Goal: Information Seeking & Learning: Learn about a topic

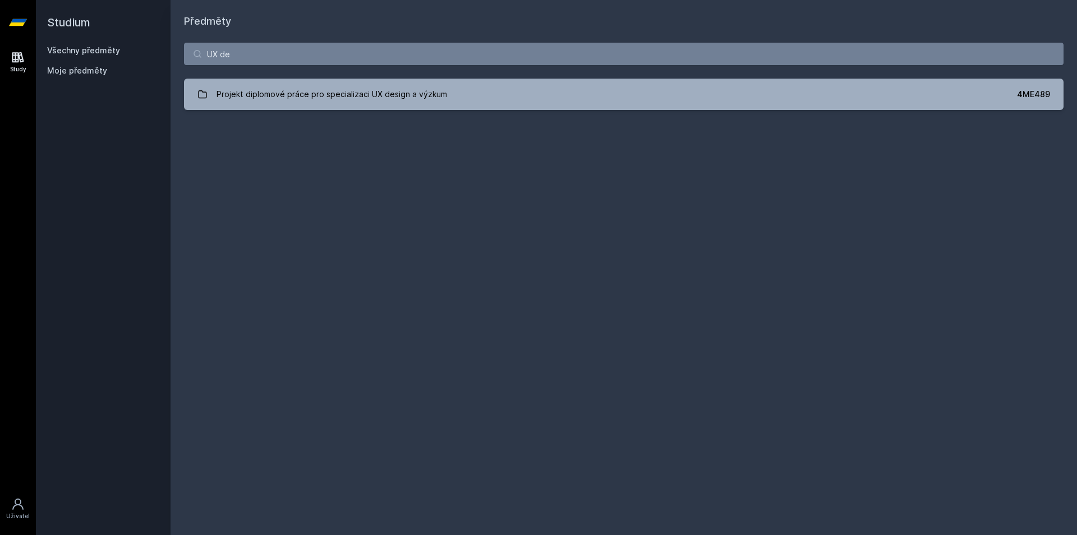
click at [132, 68] on div "Studium Všechny předměty Moje předměty Předměty UX de Projekt diplomové práce p…" at bounding box center [557, 267] width 1042 height 535
type input "informace pro"
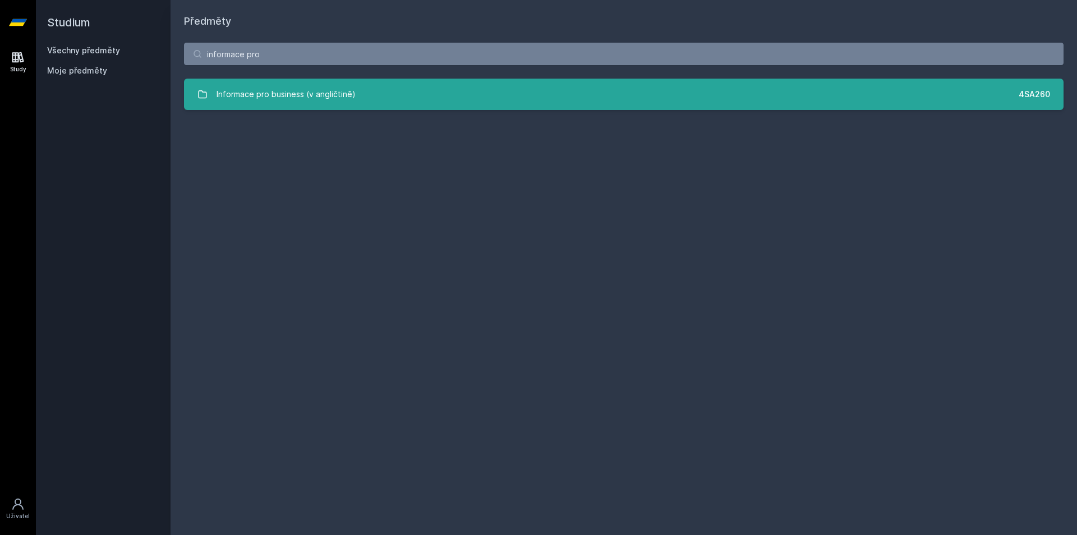
click at [245, 89] on div "Informace pro business (v angličtině)" at bounding box center [286, 94] width 139 height 22
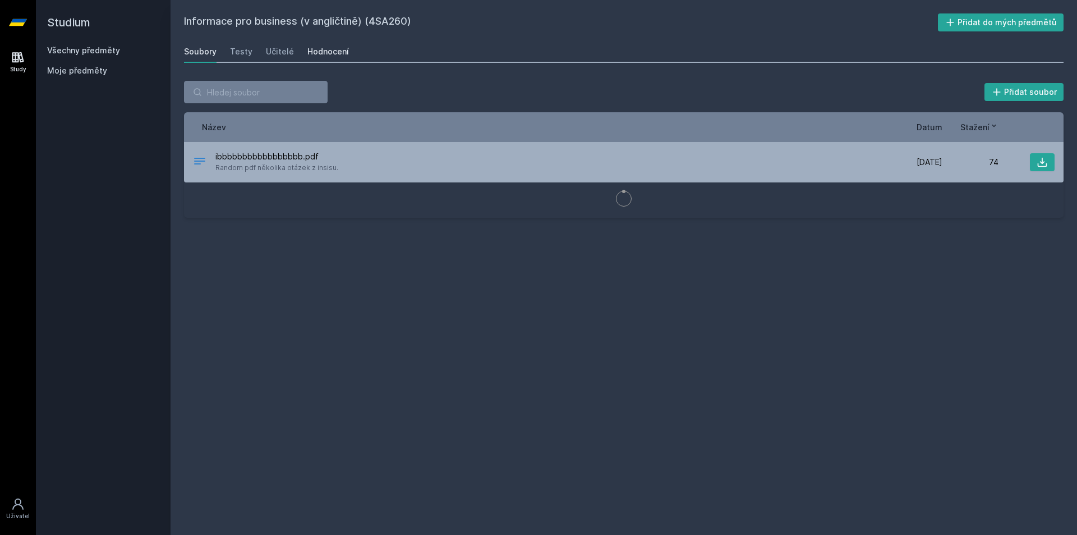
click at [318, 40] on link "Hodnocení" at bounding box center [329, 51] width 42 height 22
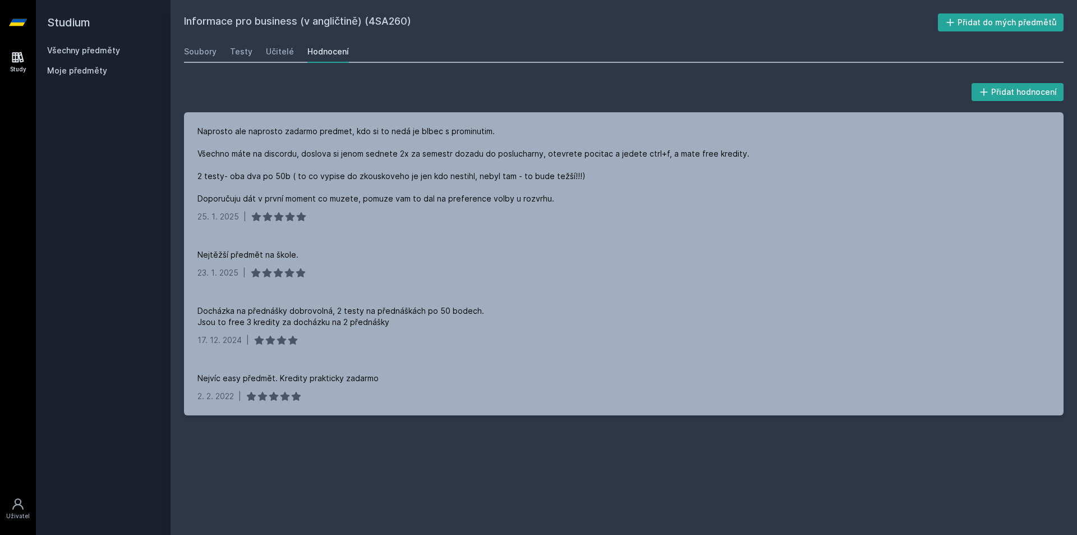
click at [87, 50] on link "Všechny předměty" at bounding box center [83, 50] width 73 height 10
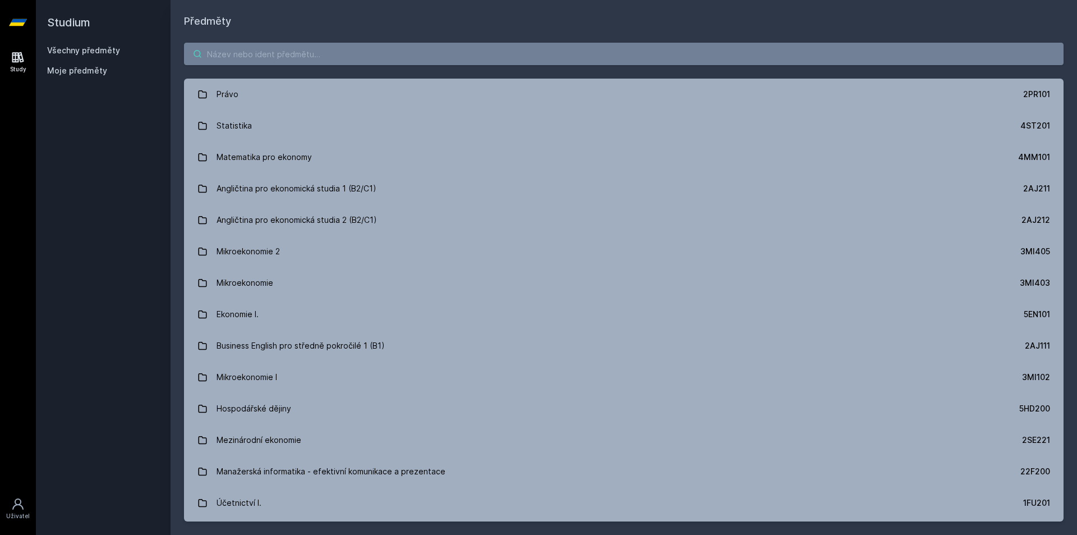
click at [283, 50] on input "search" at bounding box center [624, 54] width 880 height 22
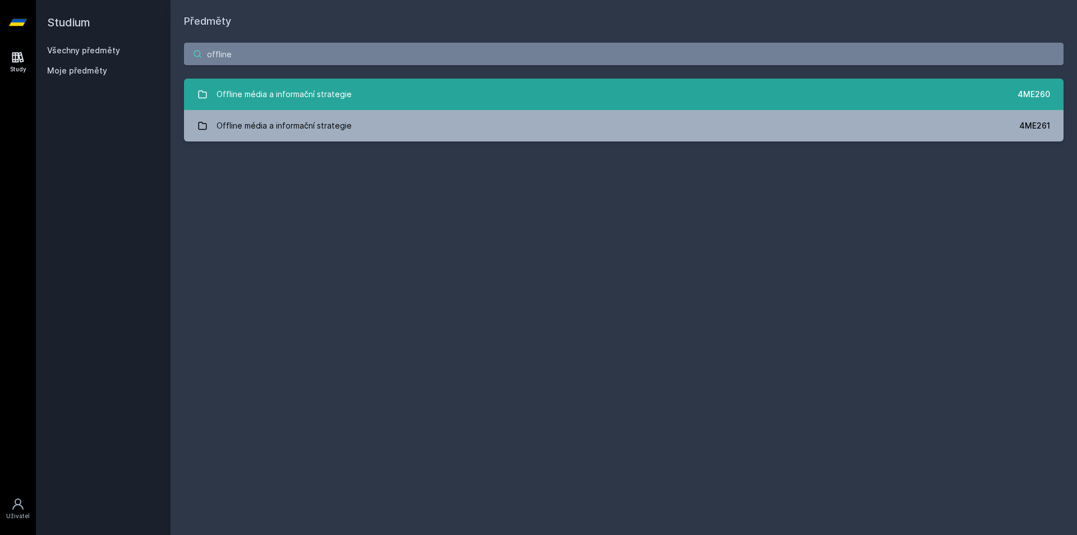
type input "offline"
click at [372, 100] on link "Offline média a informační strategie 4ME260" at bounding box center [624, 94] width 880 height 31
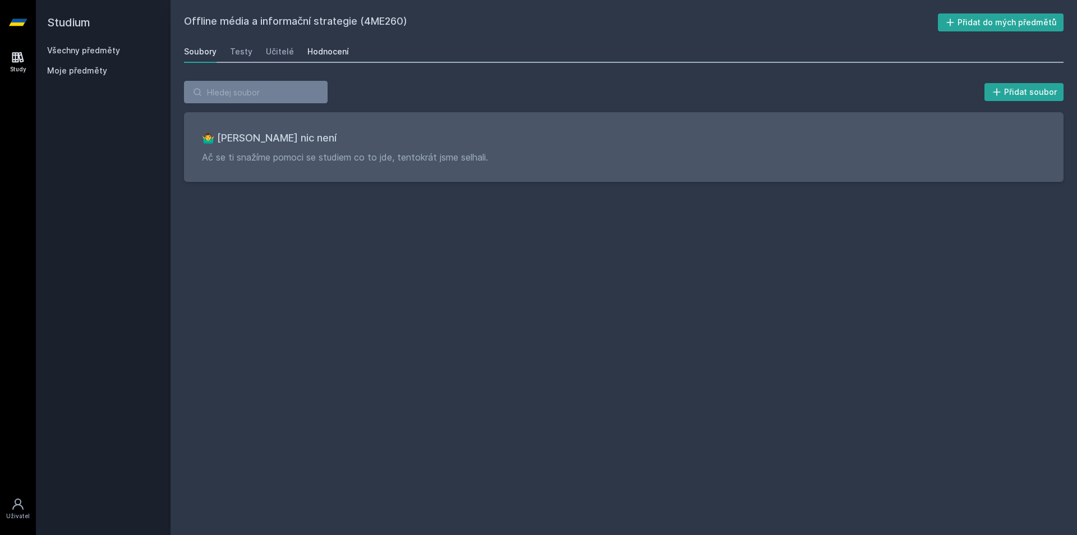
click at [331, 49] on div "Hodnocení" at bounding box center [329, 51] width 42 height 11
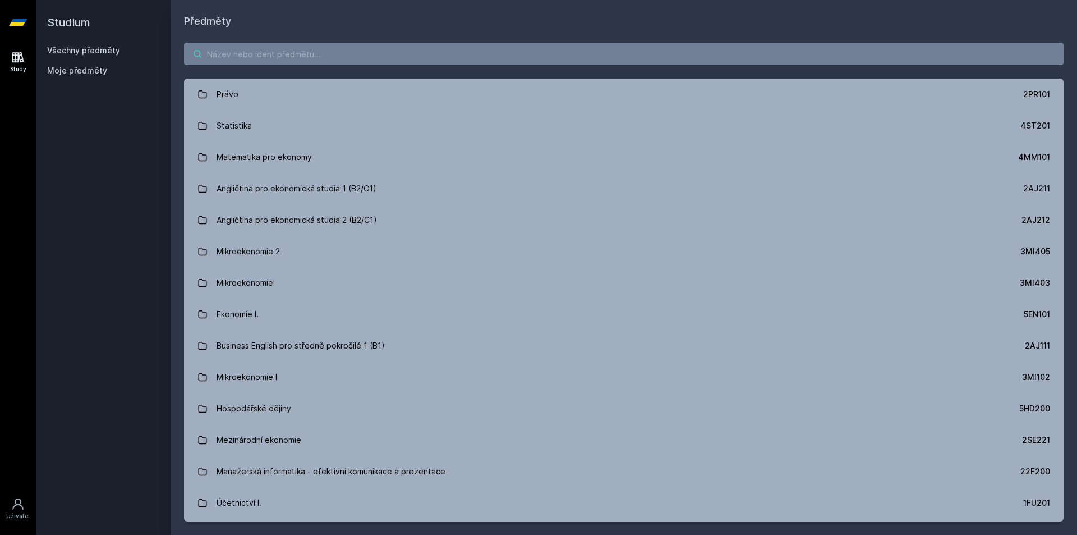
click at [228, 48] on input "search" at bounding box center [624, 54] width 880 height 22
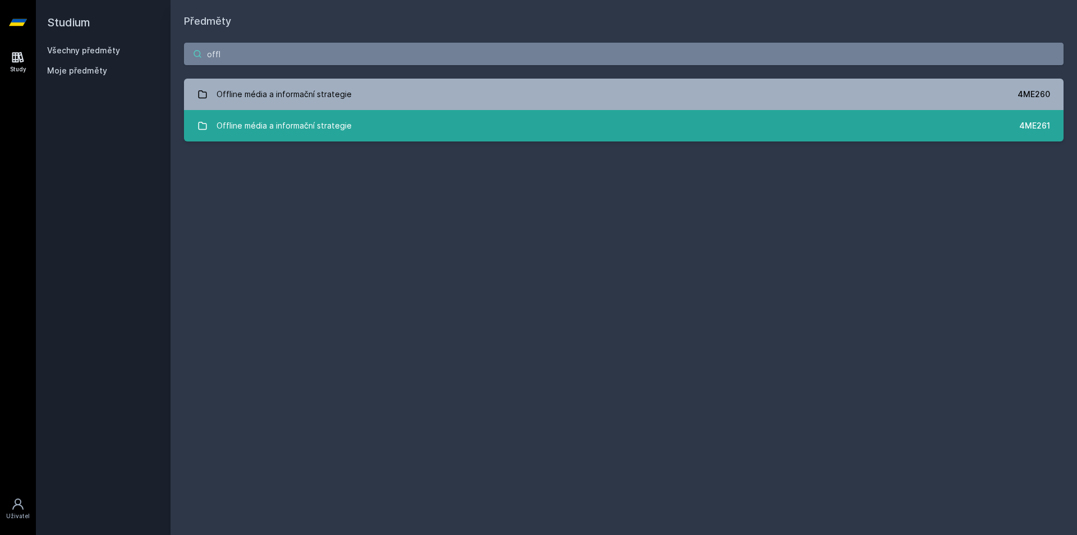
type input "offl"
click at [349, 127] on link "Offline média a informační strategie 4ME261" at bounding box center [624, 125] width 880 height 31
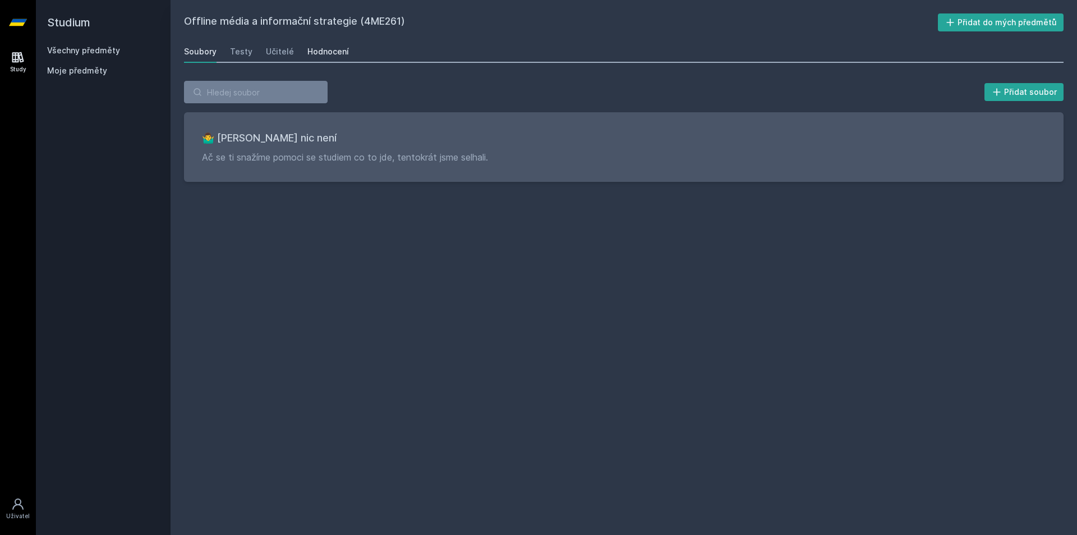
click at [315, 56] on div "Hodnocení" at bounding box center [329, 51] width 42 height 11
click at [100, 48] on link "Všechny předměty" at bounding box center [83, 50] width 73 height 10
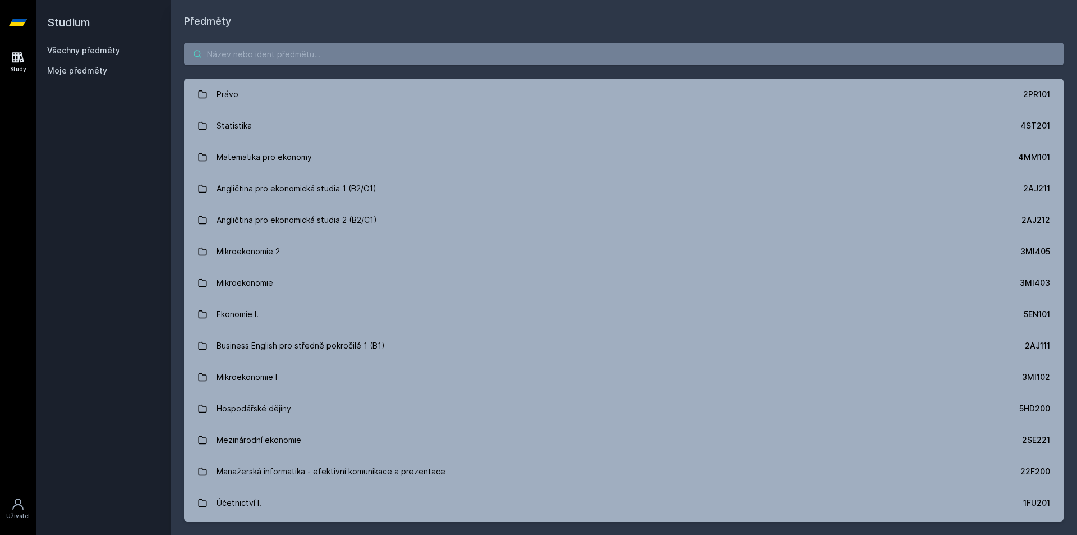
click at [226, 47] on input "search" at bounding box center [624, 54] width 880 height 22
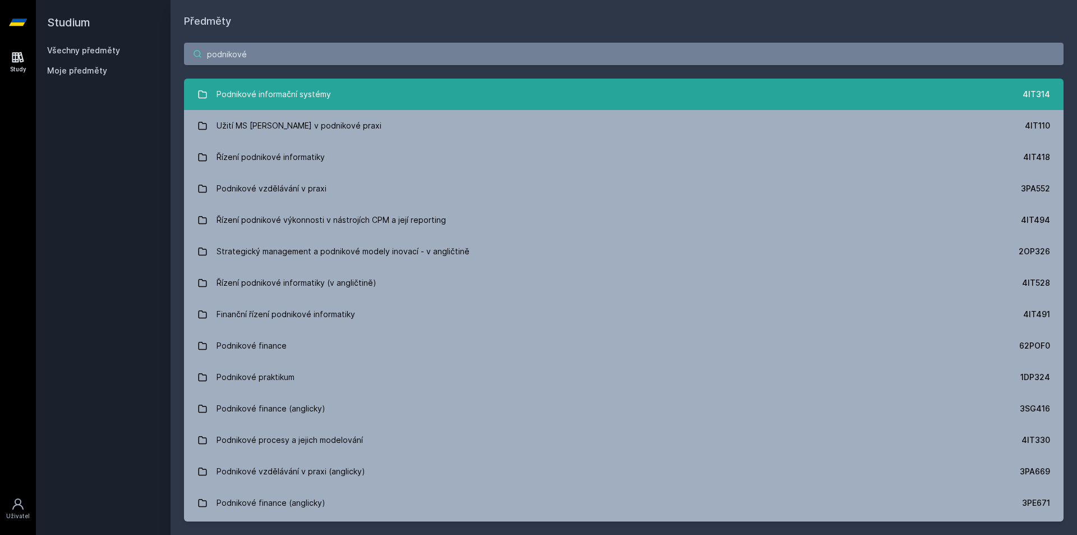
type input "podnikové"
click at [332, 91] on link "Podnikové informační systémy 4IT314" at bounding box center [624, 94] width 880 height 31
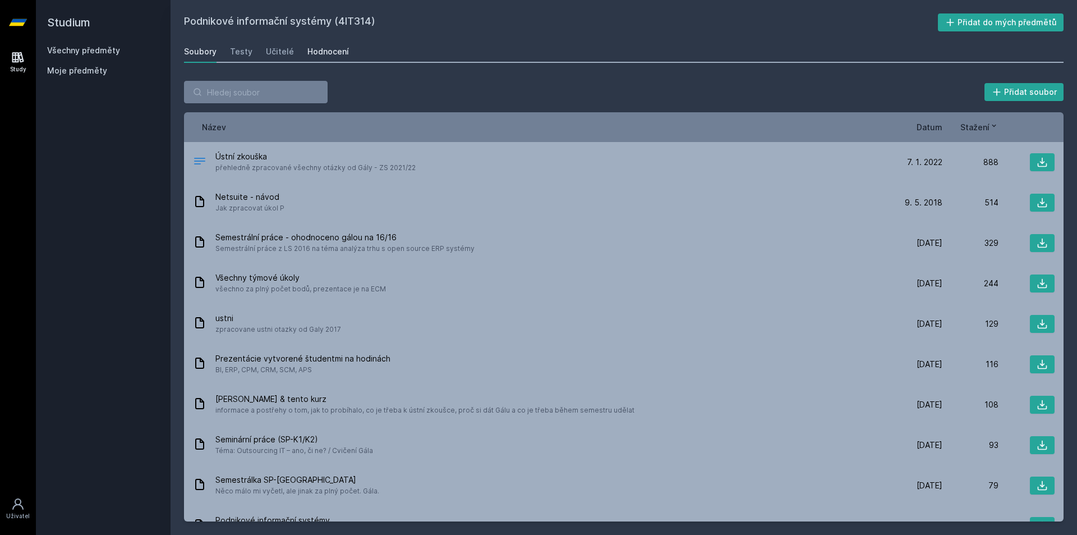
click at [333, 49] on div "Hodnocení" at bounding box center [329, 51] width 42 height 11
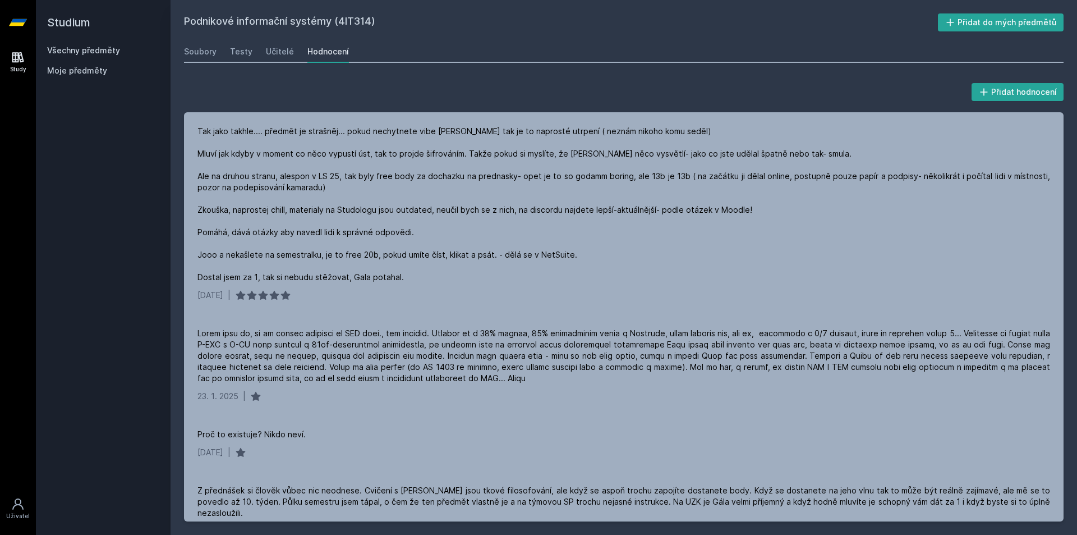
click at [112, 47] on link "Všechny předměty" at bounding box center [83, 50] width 73 height 10
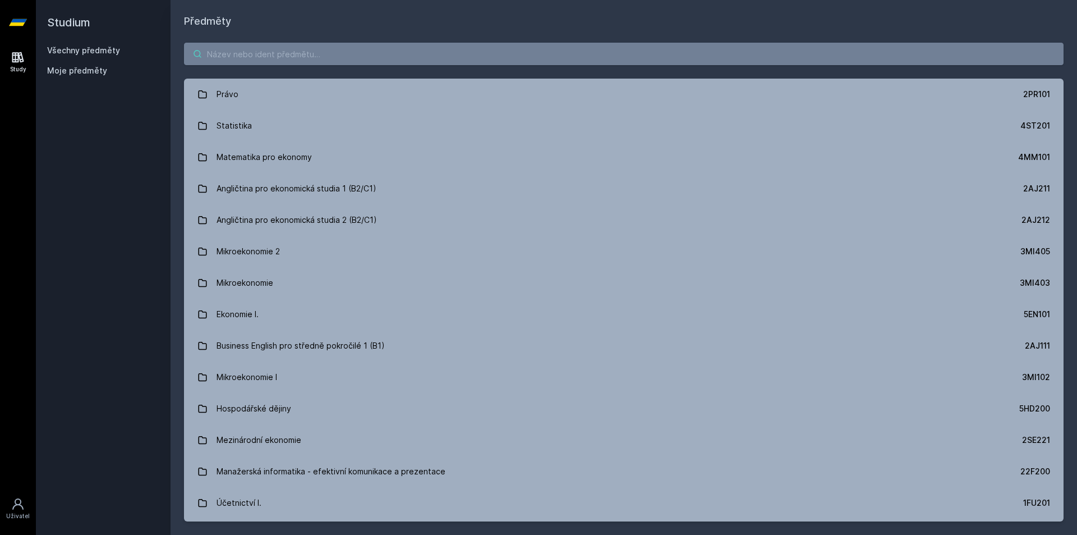
click at [234, 44] on input "search" at bounding box center [624, 54] width 880 height 22
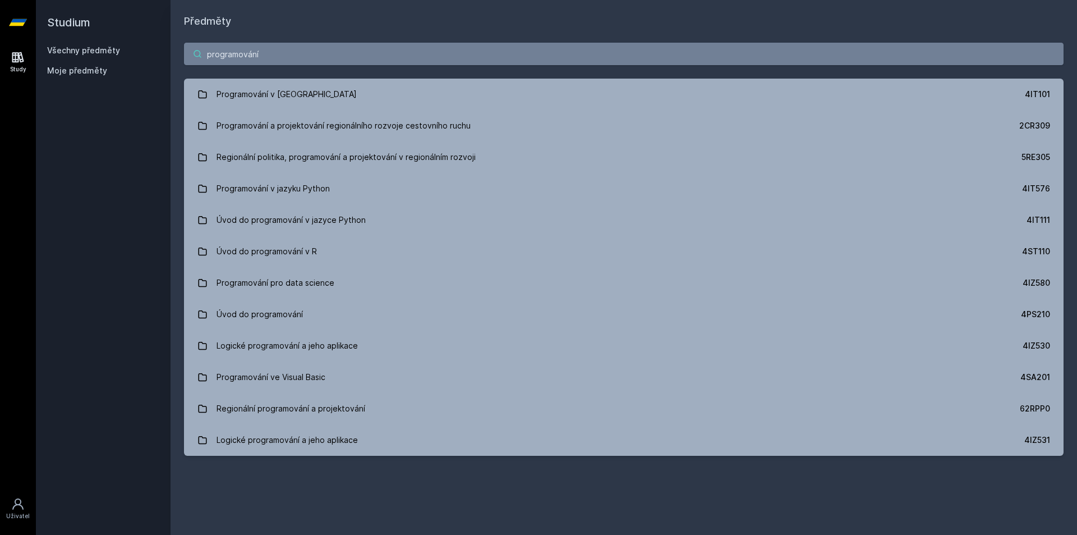
drag, startPoint x: 398, startPoint y: 58, endPoint x: 180, endPoint y: 50, distance: 218.4
click at [181, 50] on div "programování Programování v Javě 4IT101 Programování a projektování regionálníh…" at bounding box center [624, 249] width 907 height 440
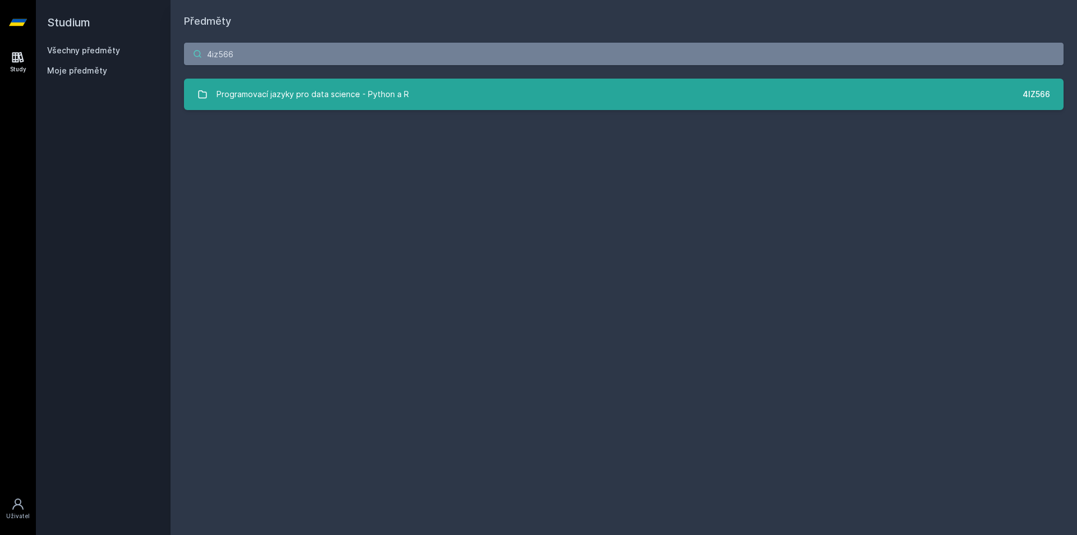
type input "4iz566"
click at [282, 100] on div "Programovací jazyky pro data science - Python a R" at bounding box center [313, 94] width 192 height 22
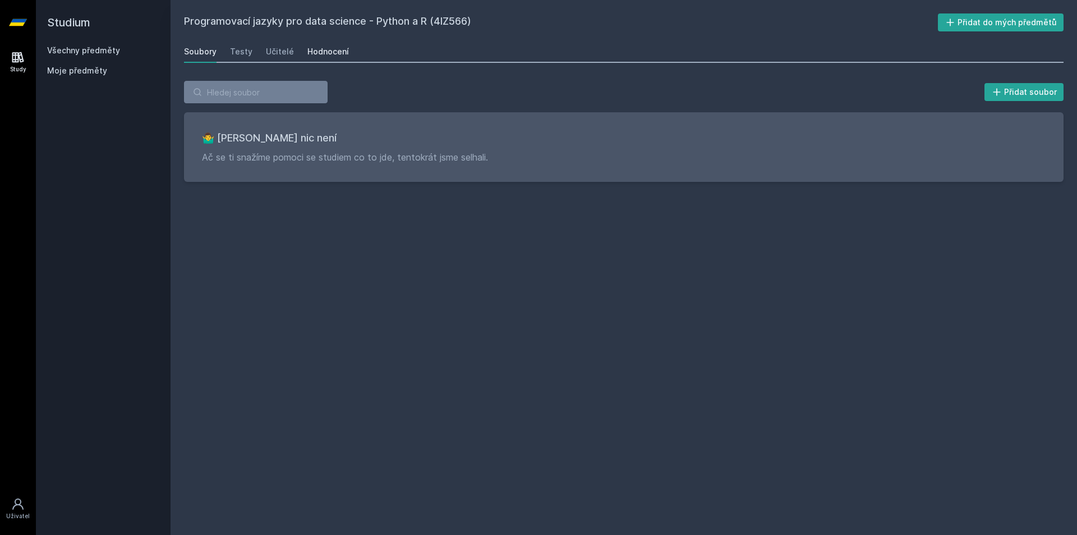
click at [320, 51] on div "Hodnocení" at bounding box center [329, 51] width 42 height 11
click at [193, 59] on link "Soubory" at bounding box center [200, 51] width 33 height 22
click at [65, 47] on link "Všechny předměty" at bounding box center [83, 50] width 73 height 10
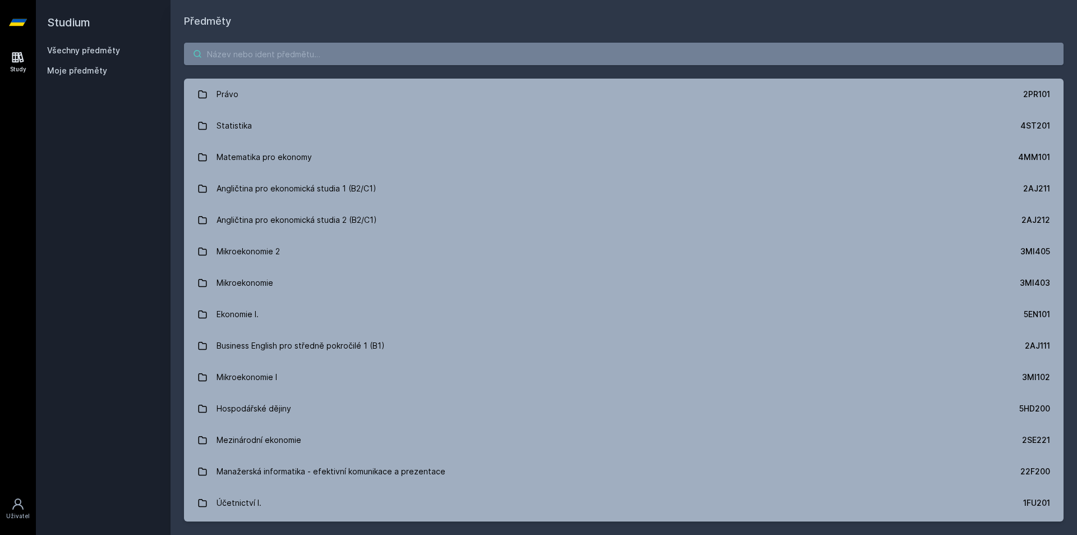
click at [215, 50] on input "search" at bounding box center [624, 54] width 880 height 22
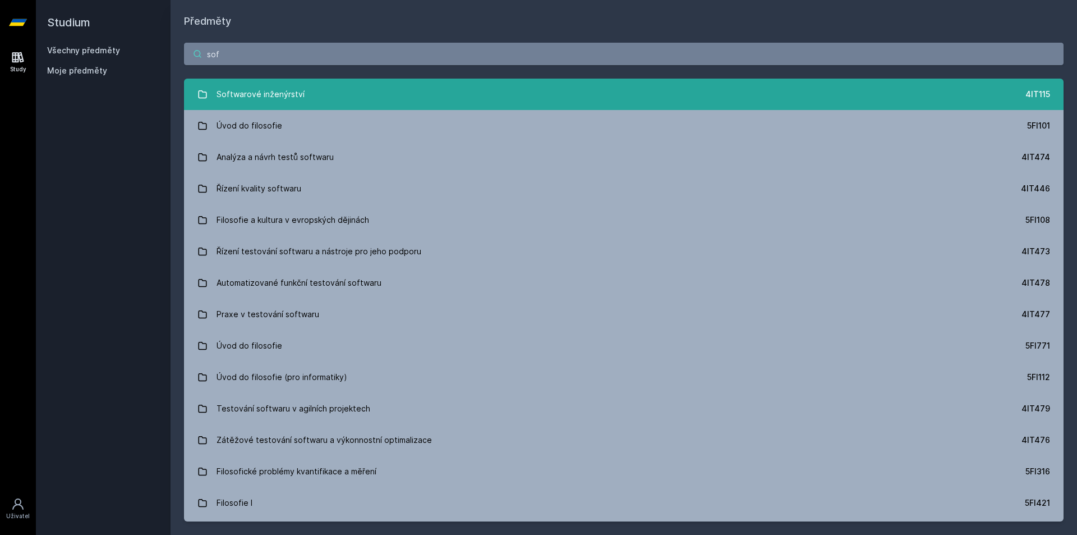
type input "sof"
click at [288, 99] on div "Softwarové inženýrství" at bounding box center [261, 94] width 88 height 22
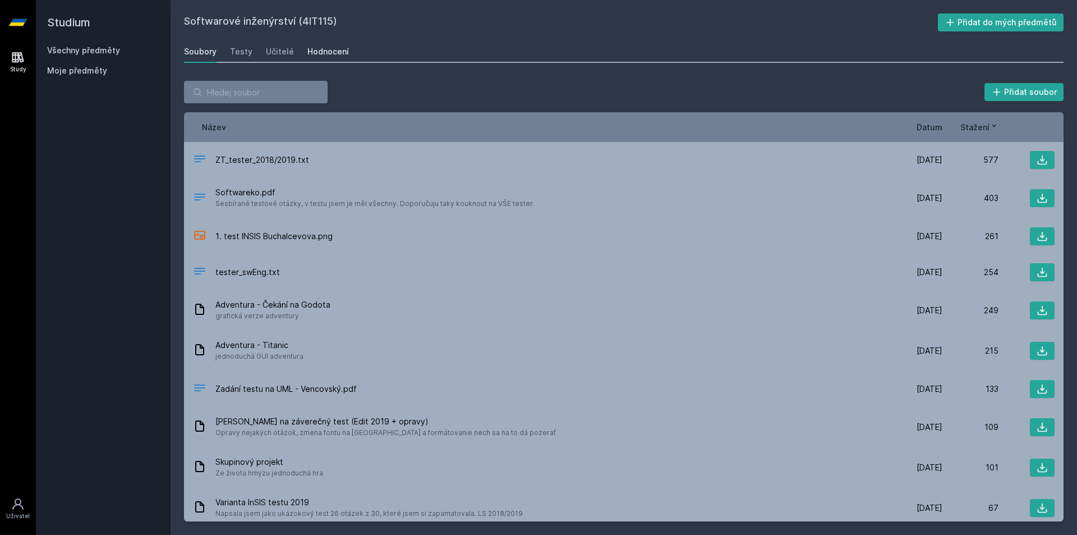
click at [319, 55] on div "Hodnocení" at bounding box center [329, 51] width 42 height 11
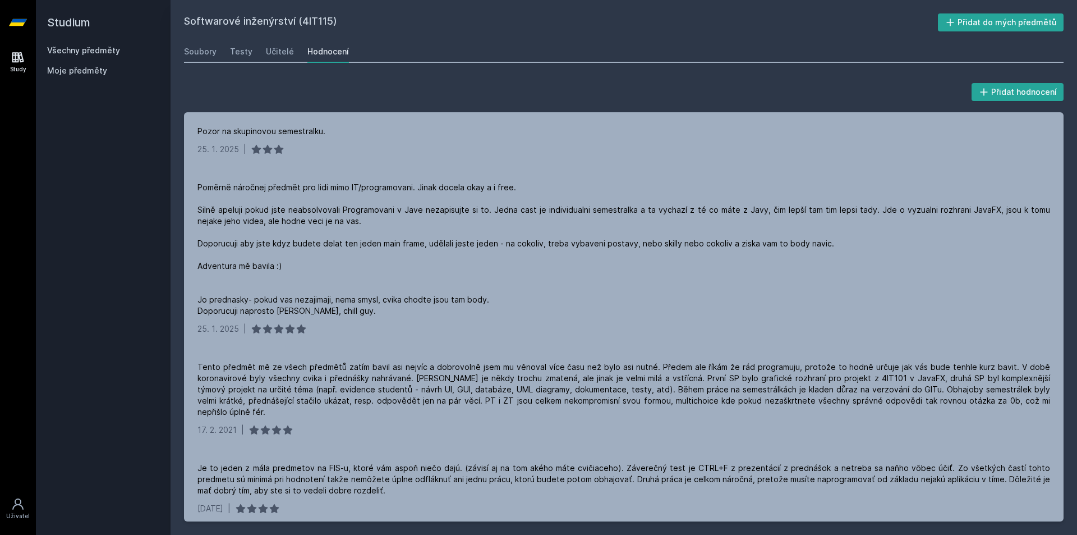
click at [68, 48] on link "Všechny předměty" at bounding box center [83, 50] width 73 height 10
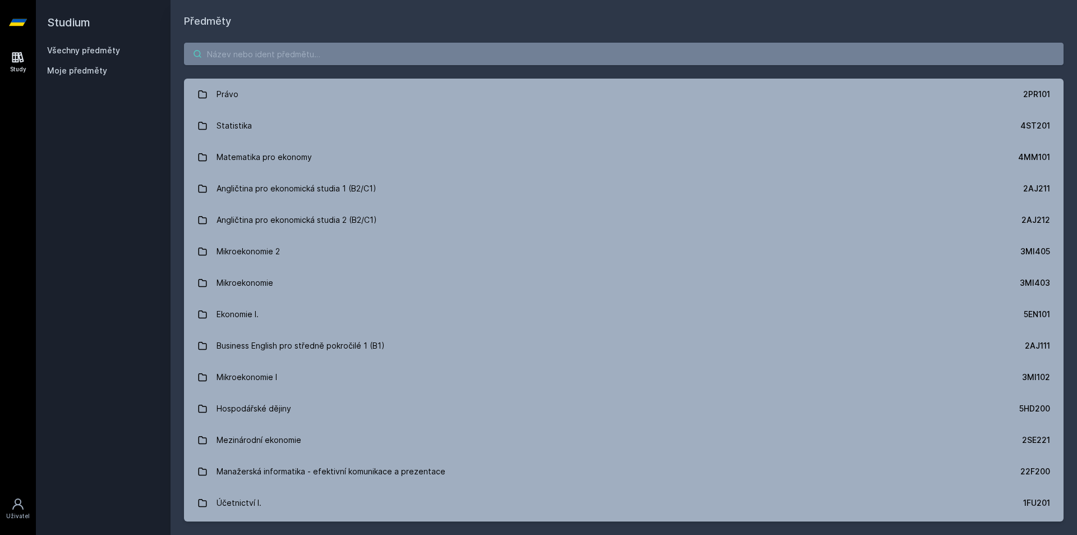
click at [244, 50] on input "search" at bounding box center [624, 54] width 880 height 22
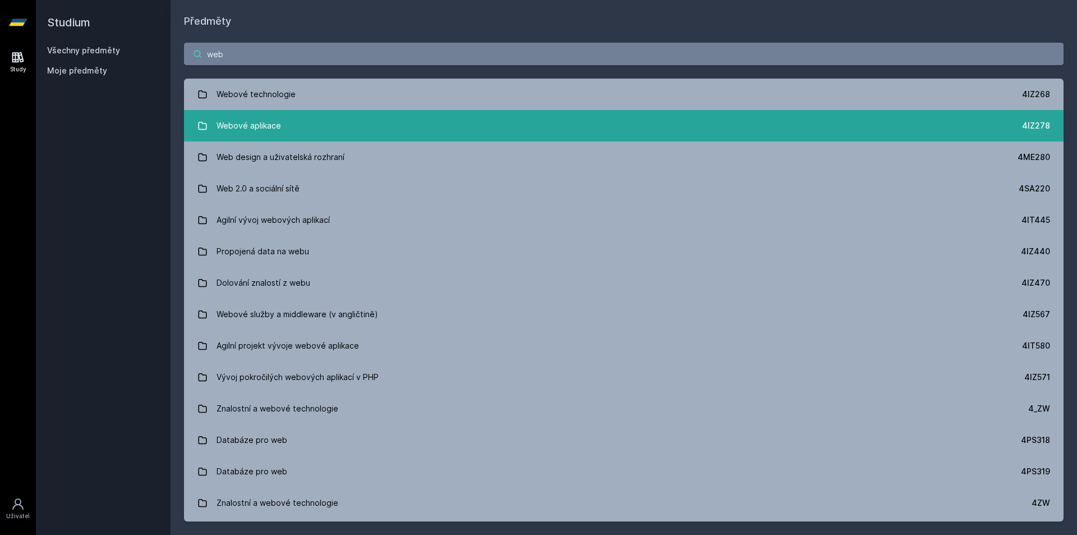
type input "web"
click at [251, 122] on div "Webové aplikace" at bounding box center [249, 125] width 65 height 22
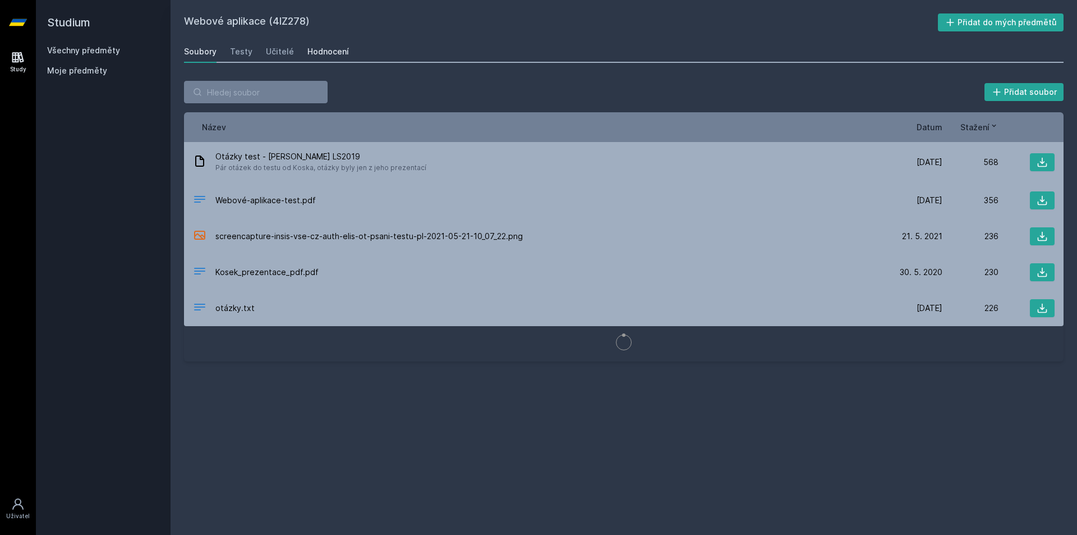
click at [321, 51] on div "Hodnocení" at bounding box center [329, 51] width 42 height 11
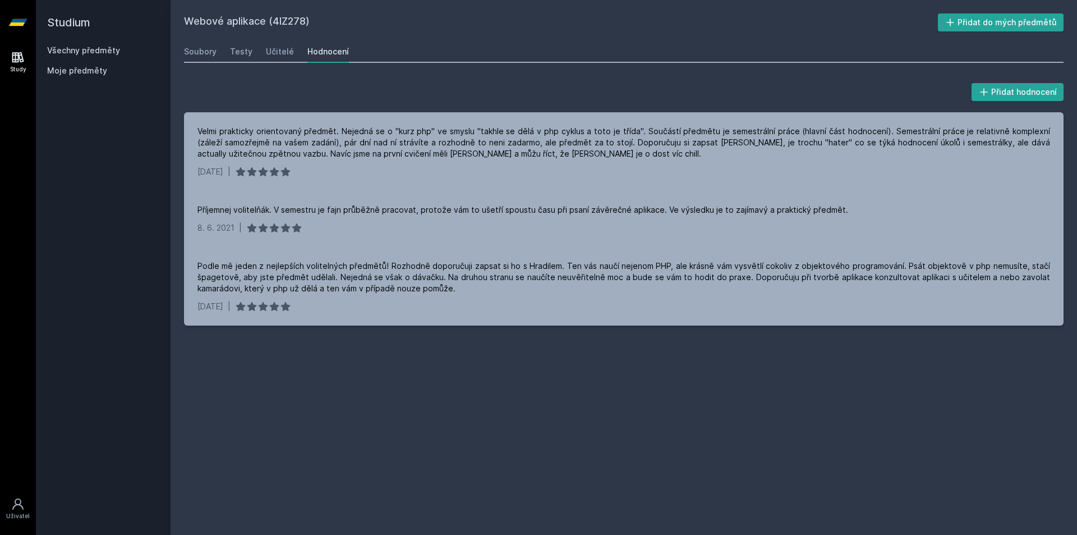
click at [94, 52] on link "Všechny předměty" at bounding box center [83, 50] width 73 height 10
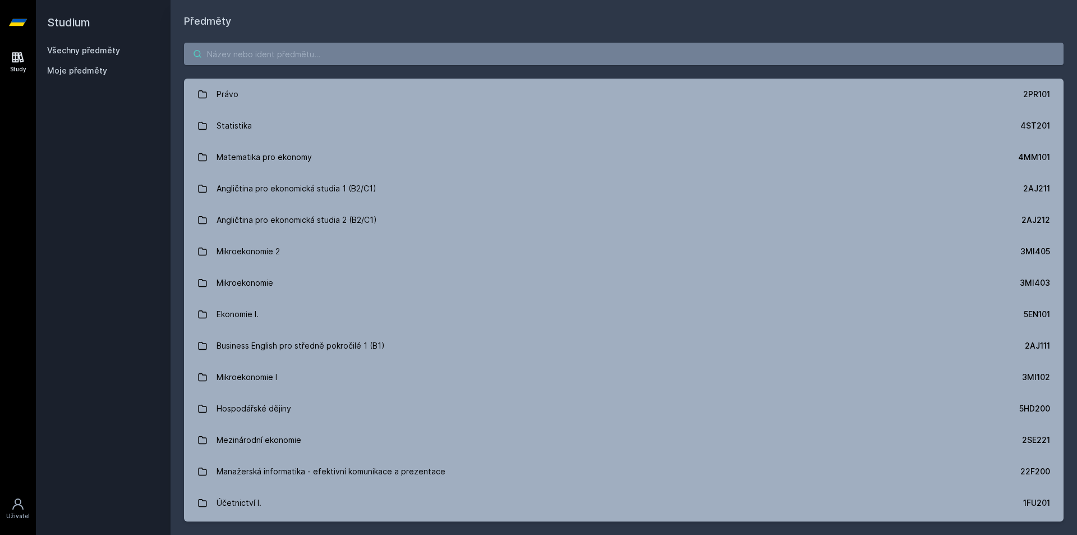
click at [260, 56] on input "search" at bounding box center [624, 54] width 880 height 22
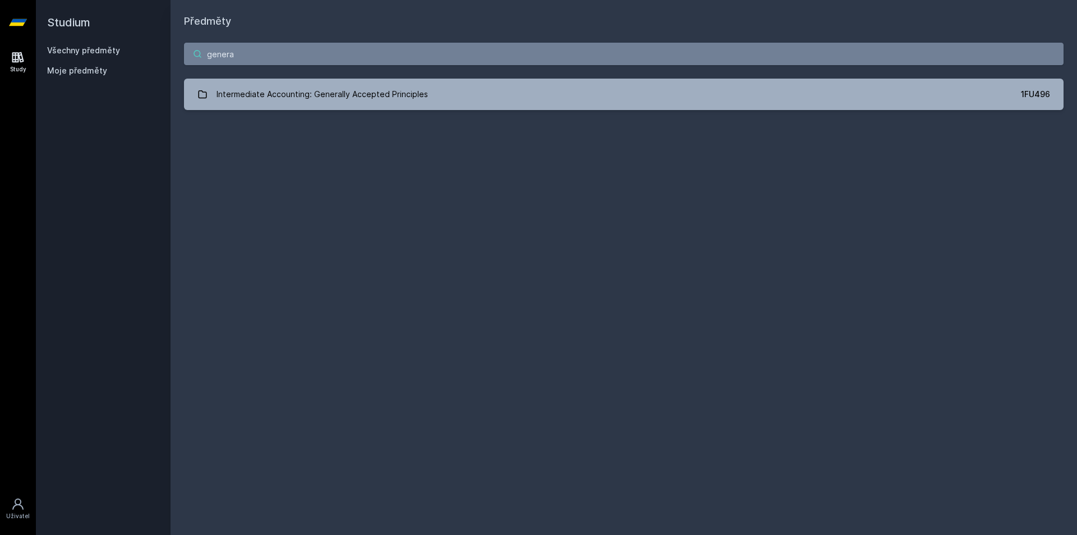
click at [346, 52] on input "genera" at bounding box center [624, 54] width 880 height 22
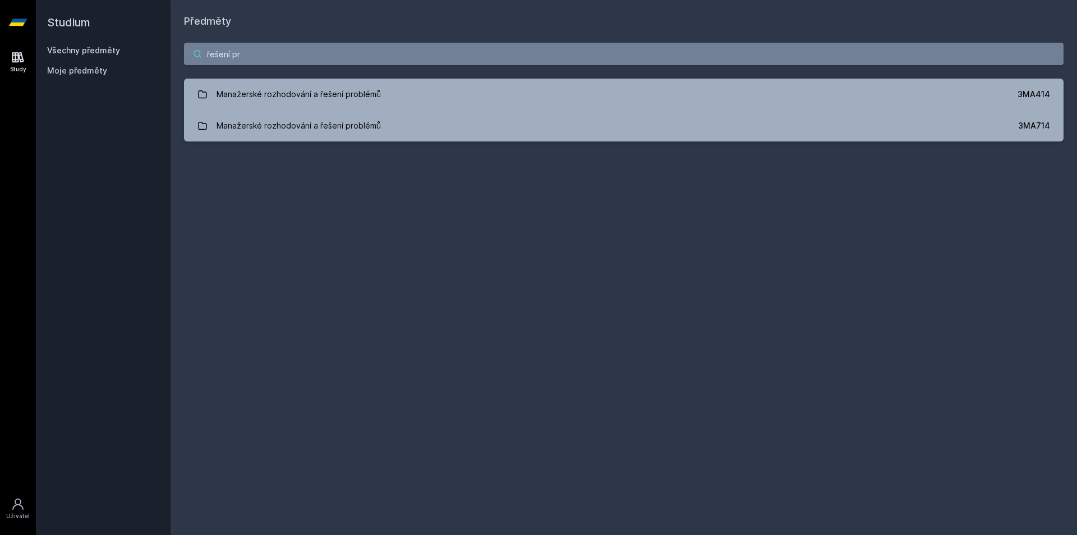
type input "řešení pr"
